Goal: Task Accomplishment & Management: Complete application form

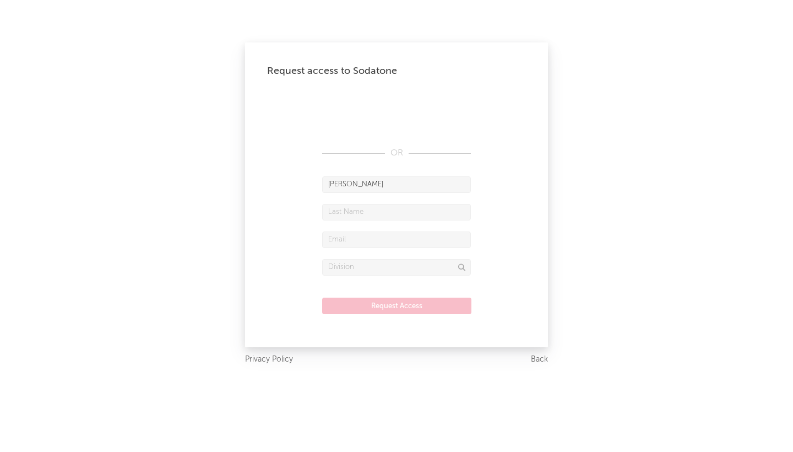
type input "Elliott"
type input "Bell"
type input "ebell@c3mgmt.com"
click at [371, 264] on input "text" at bounding box center [396, 267] width 149 height 17
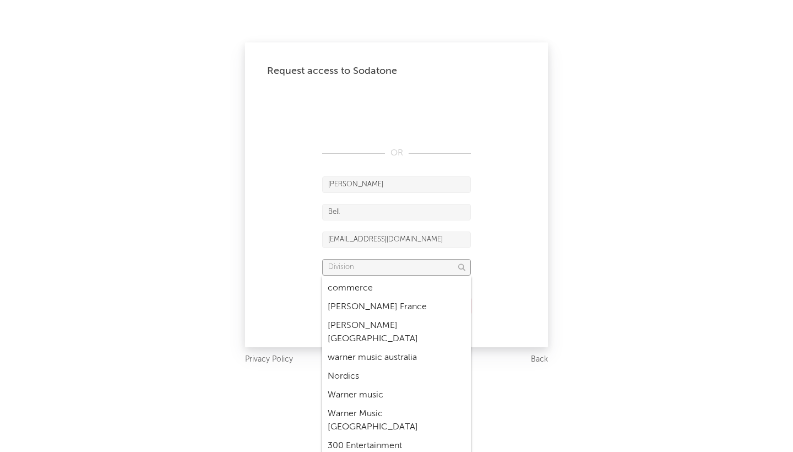
scroll to position [1473, 0]
type input "[PERSON_NAME] US"
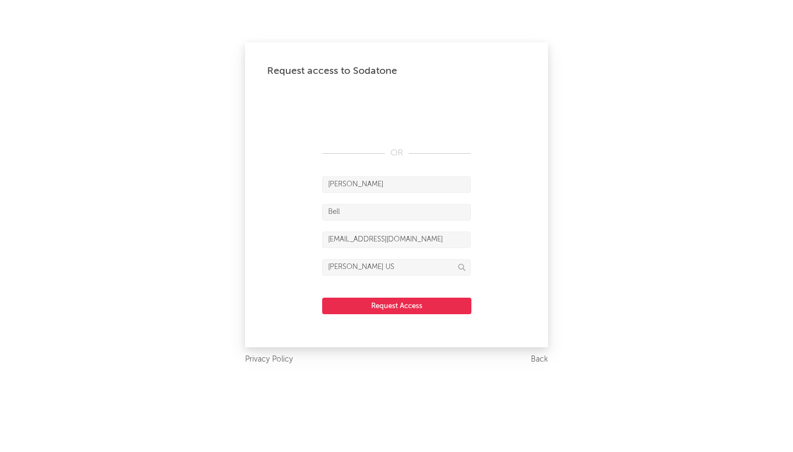
click at [382, 305] on button "Request Access" at bounding box center [396, 305] width 149 height 17
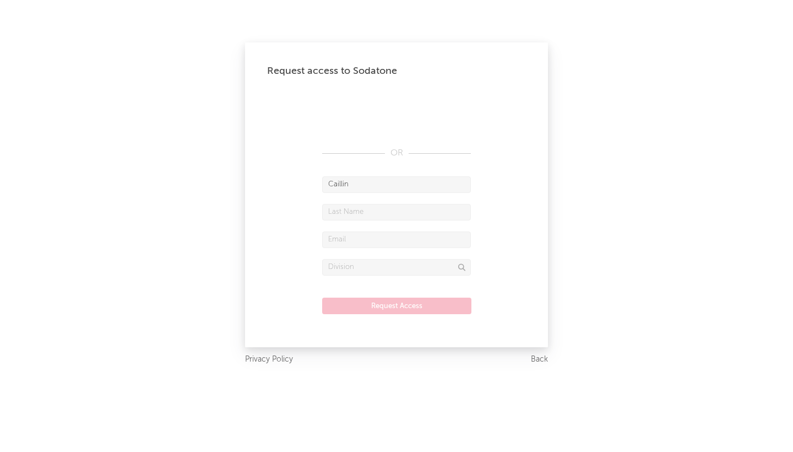
type input "Caillin"
type input "Cooke"
click at [504, 203] on form "Caillin Cooke ccooke@ Request Access" at bounding box center [396, 250] width 259 height 149
click at [400, 240] on input "ccooke@" at bounding box center [396, 239] width 149 height 17
type input "ccooke@c3mgmt.com"
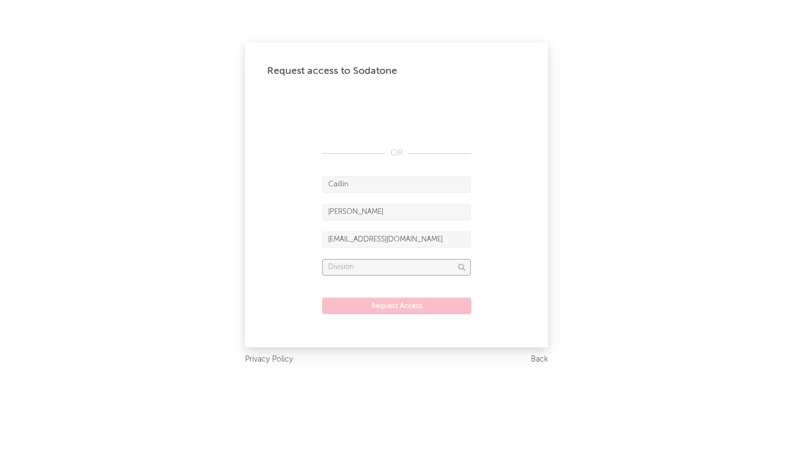
click at [361, 270] on input "text" at bounding box center [396, 267] width 149 height 17
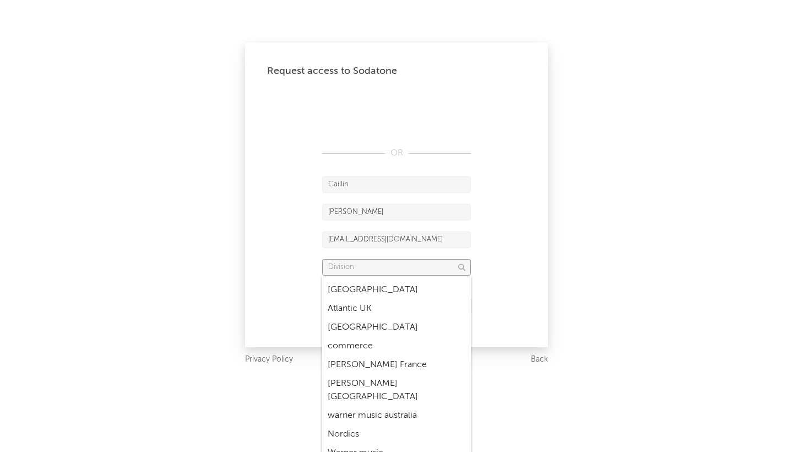
scroll to position [1400, 0]
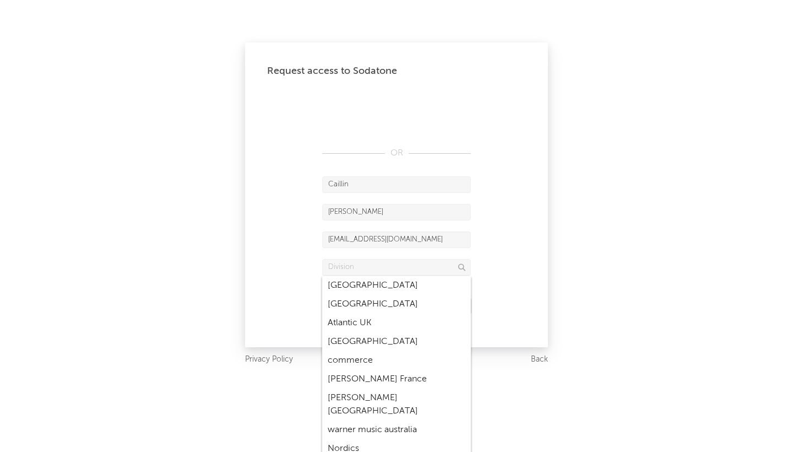
type input "[PERSON_NAME] US"
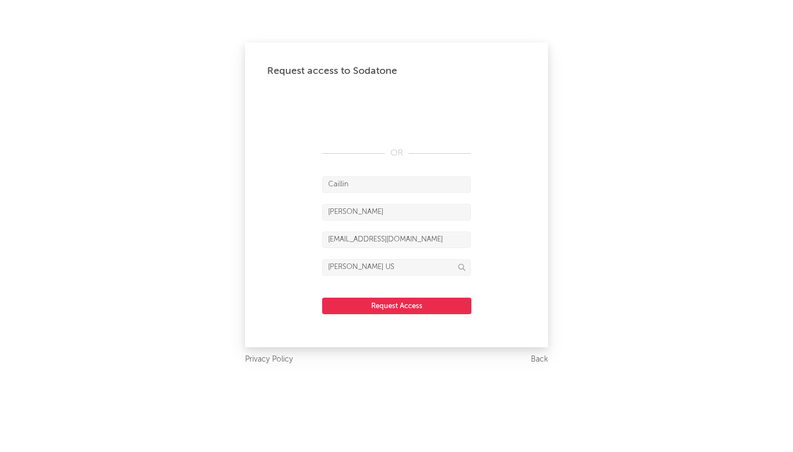
click at [401, 300] on button "Request Access" at bounding box center [396, 305] width 149 height 17
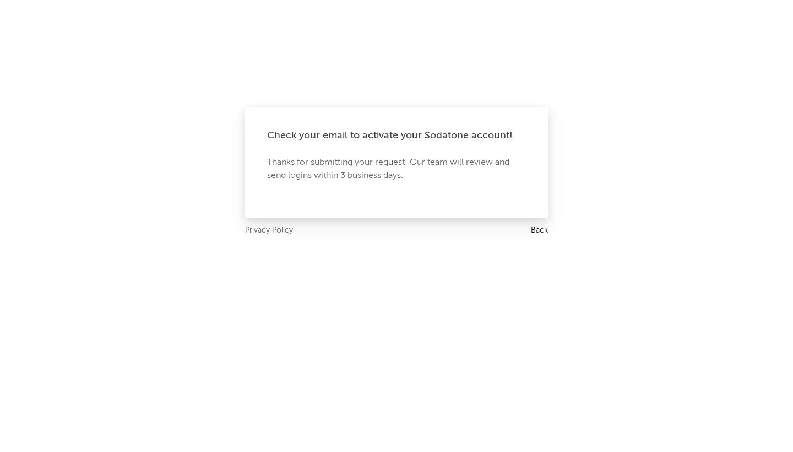
click at [541, 231] on link "Back" at bounding box center [539, 231] width 17 height 14
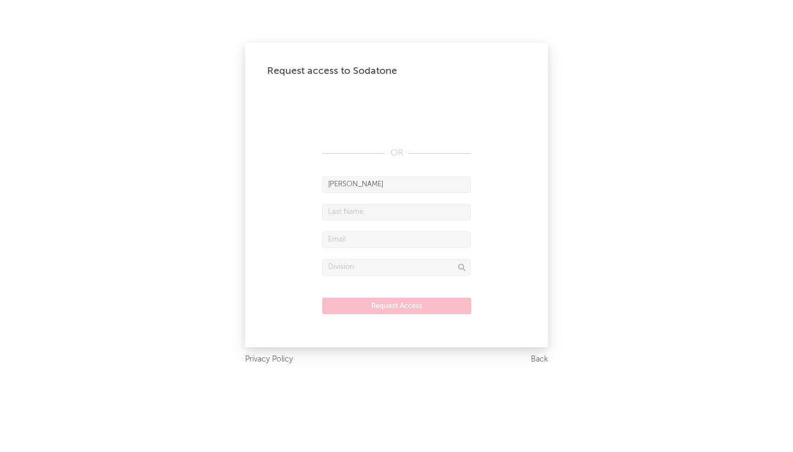
type input "Russell"
type input "Baltera"
type input "rbaltera@c3mgmt.com"
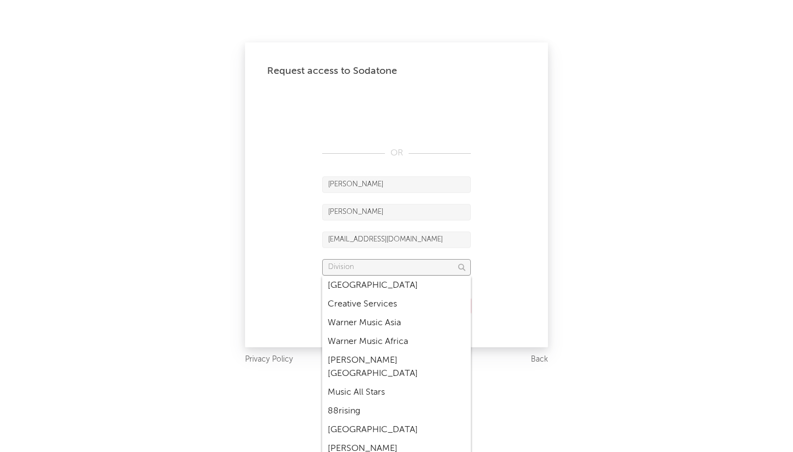
click at [360, 270] on input "text" at bounding box center [396, 267] width 149 height 17
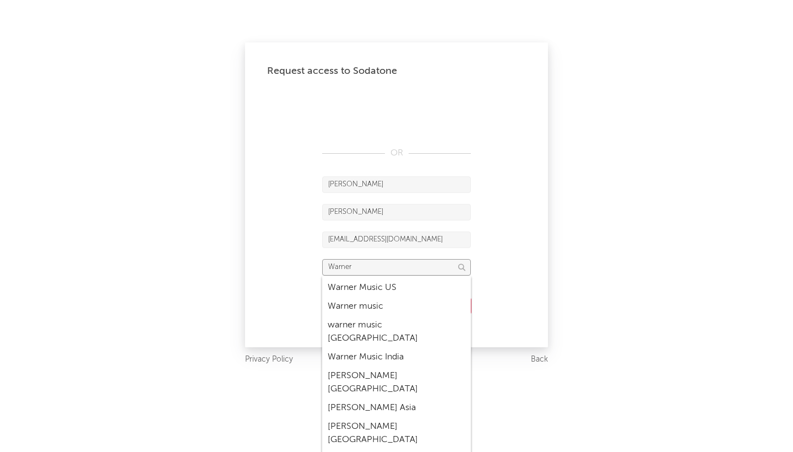
scroll to position [101, 0]
click at [374, 364] on div "[PERSON_NAME] [GEOGRAPHIC_DATA]" at bounding box center [396, 380] width 149 height 32
type input "[PERSON_NAME] [GEOGRAPHIC_DATA]"
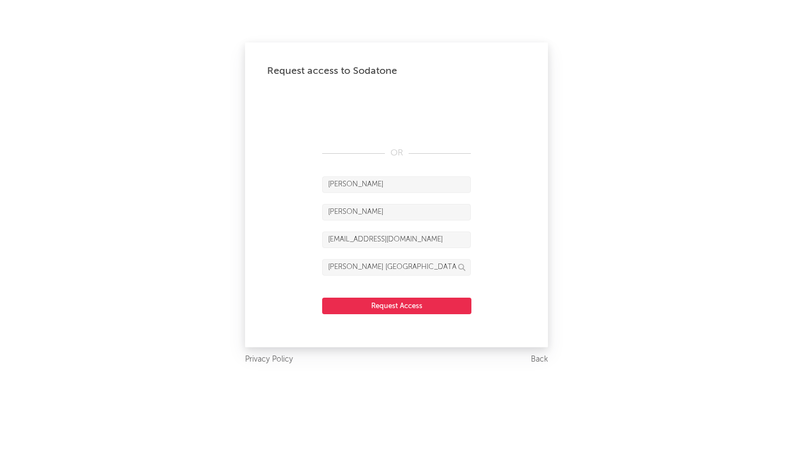
click at [388, 304] on button "Request Access" at bounding box center [396, 305] width 149 height 17
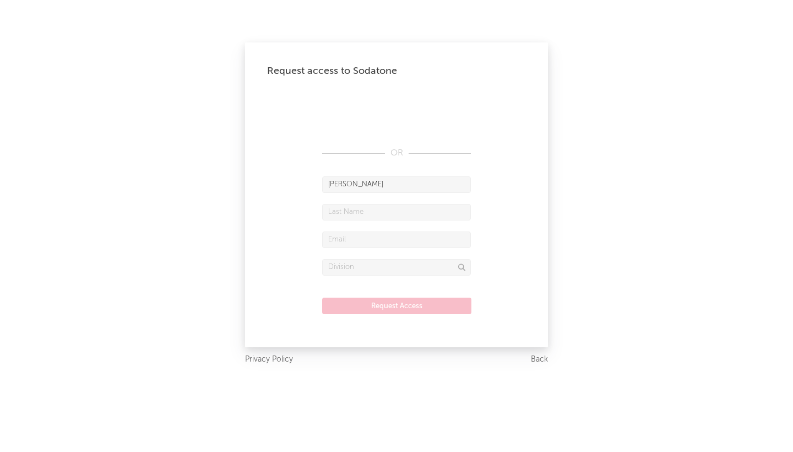
type input "[PERSON_NAME]"
type input "[EMAIL_ADDRESS][DOMAIN_NAME]"
click at [341, 269] on input "text" at bounding box center [396, 267] width 149 height 17
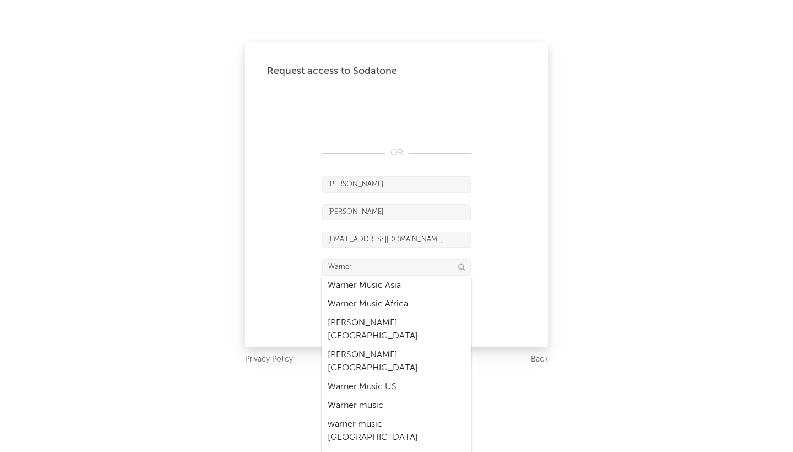
type input "[PERSON_NAME] [GEOGRAPHIC_DATA]"
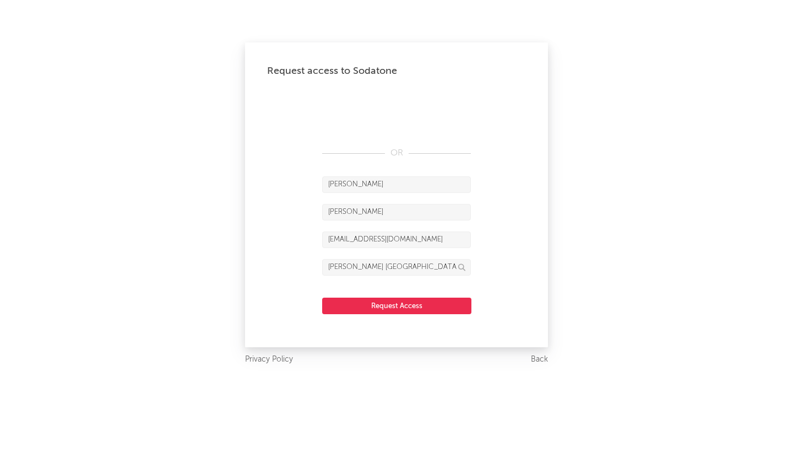
click at [400, 304] on button "Request Access" at bounding box center [396, 305] width 149 height 17
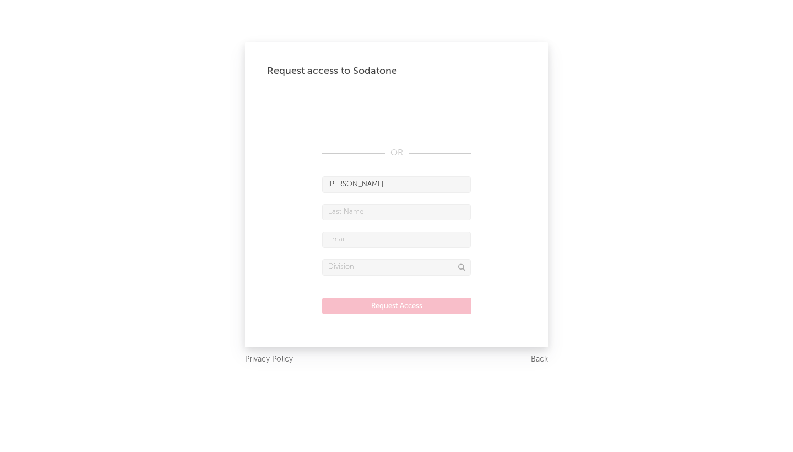
type input "[PERSON_NAME]"
type input "[EMAIL_ADDRESS][DOMAIN_NAME]"
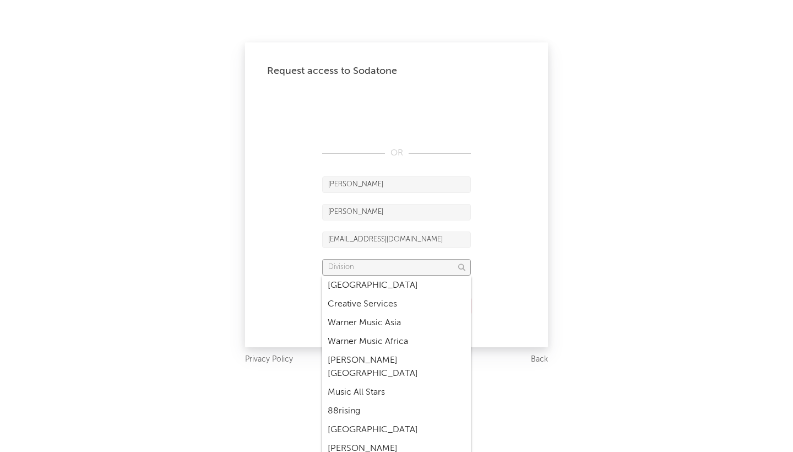
click at [370, 269] on input "text" at bounding box center [396, 267] width 149 height 17
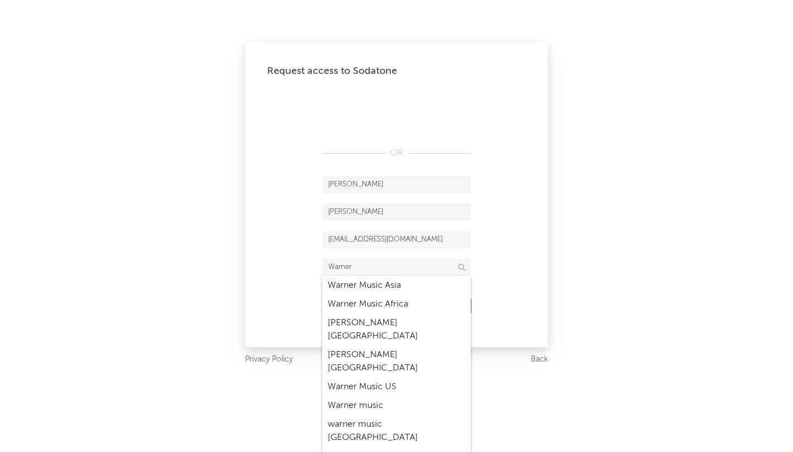
drag, startPoint x: 370, startPoint y: 269, endPoint x: 379, endPoint y: 435, distance: 166.0
type input "[PERSON_NAME] [GEOGRAPHIC_DATA]"
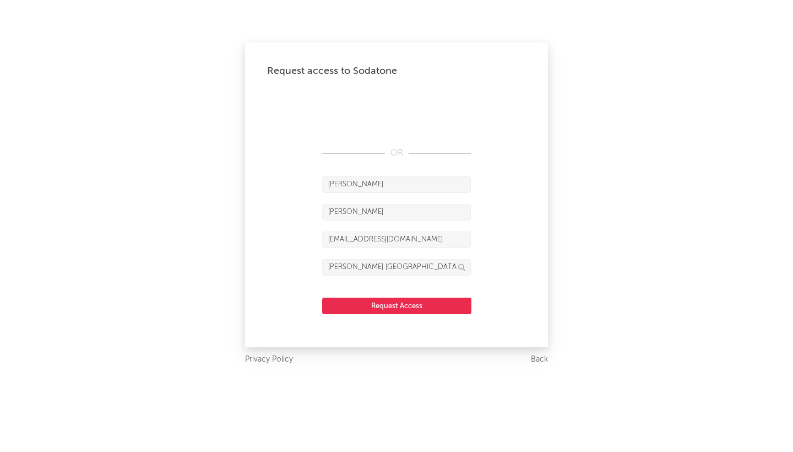
click at [416, 307] on button "Request Access" at bounding box center [396, 305] width 149 height 17
